Goal: Information Seeking & Learning: Find contact information

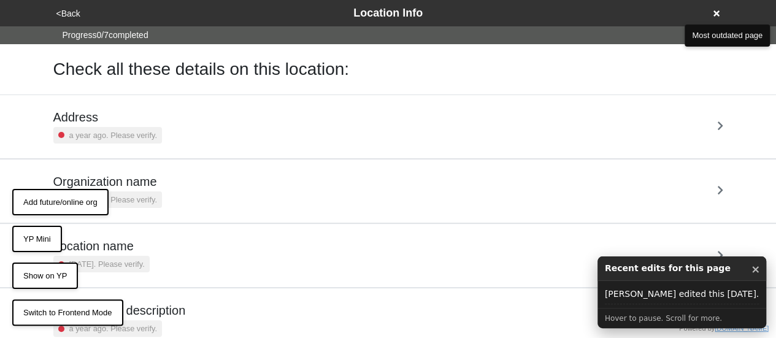
drag, startPoint x: 752, startPoint y: 264, endPoint x: 558, endPoint y: 224, distance: 198.1
click at [752, 264] on button "×" at bounding box center [755, 269] width 9 height 16
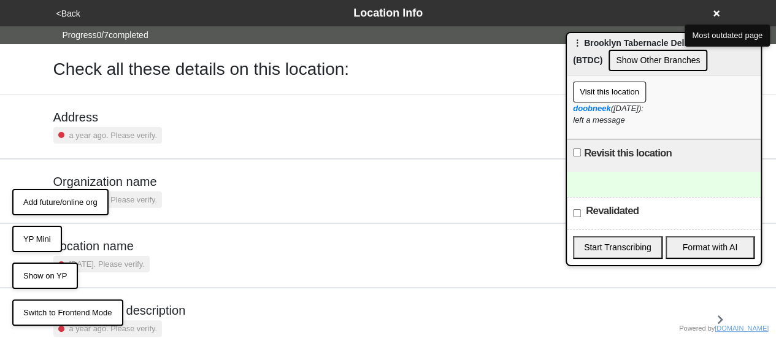
click at [45, 242] on button "YP Mini" at bounding box center [37, 239] width 50 height 27
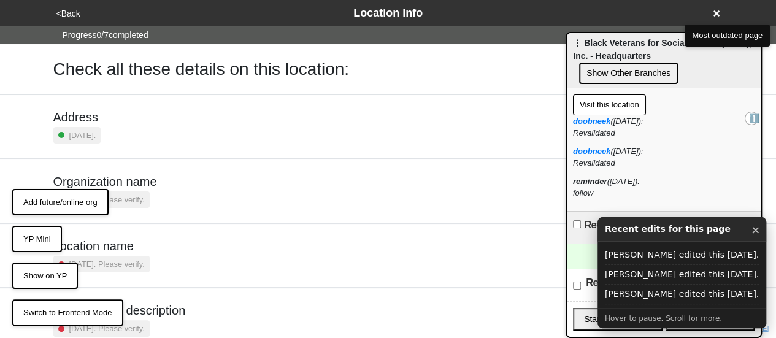
click at [33, 235] on button "YP Mini" at bounding box center [37, 239] width 50 height 27
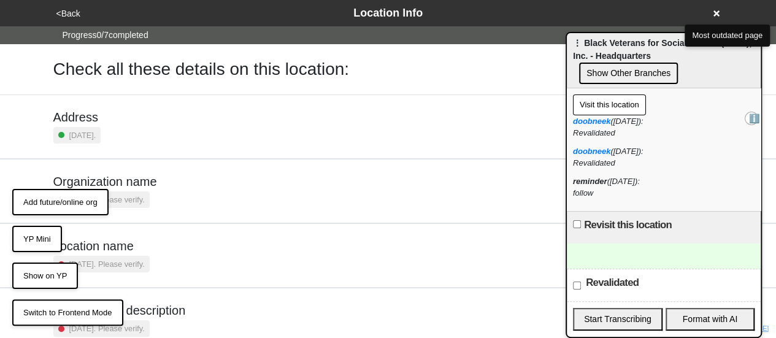
click at [51, 238] on button "YP Mini" at bounding box center [37, 239] width 50 height 27
click at [45, 237] on button "YP Mini" at bounding box center [37, 239] width 50 height 27
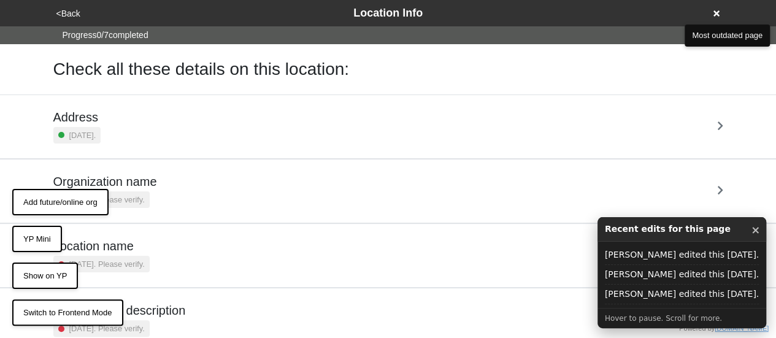
click at [43, 235] on button "YP Mini" at bounding box center [37, 239] width 50 height 27
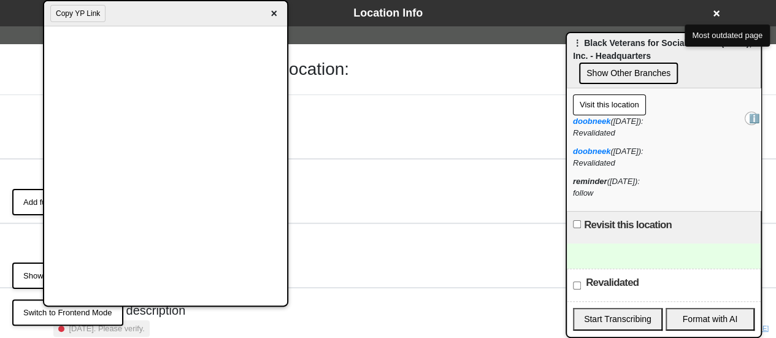
drag, startPoint x: 279, startPoint y: 13, endPoint x: 268, endPoint y: 19, distance: 12.3
click at [277, 13] on span "×" at bounding box center [274, 14] width 14 height 17
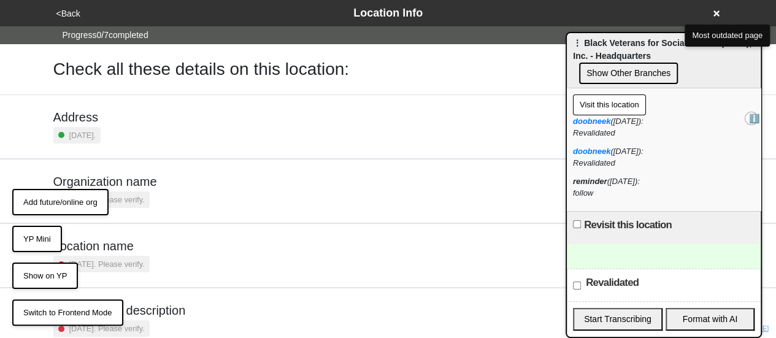
click at [43, 233] on button "YP Mini" at bounding box center [37, 239] width 50 height 27
